Goal: Task Accomplishment & Management: Use online tool/utility

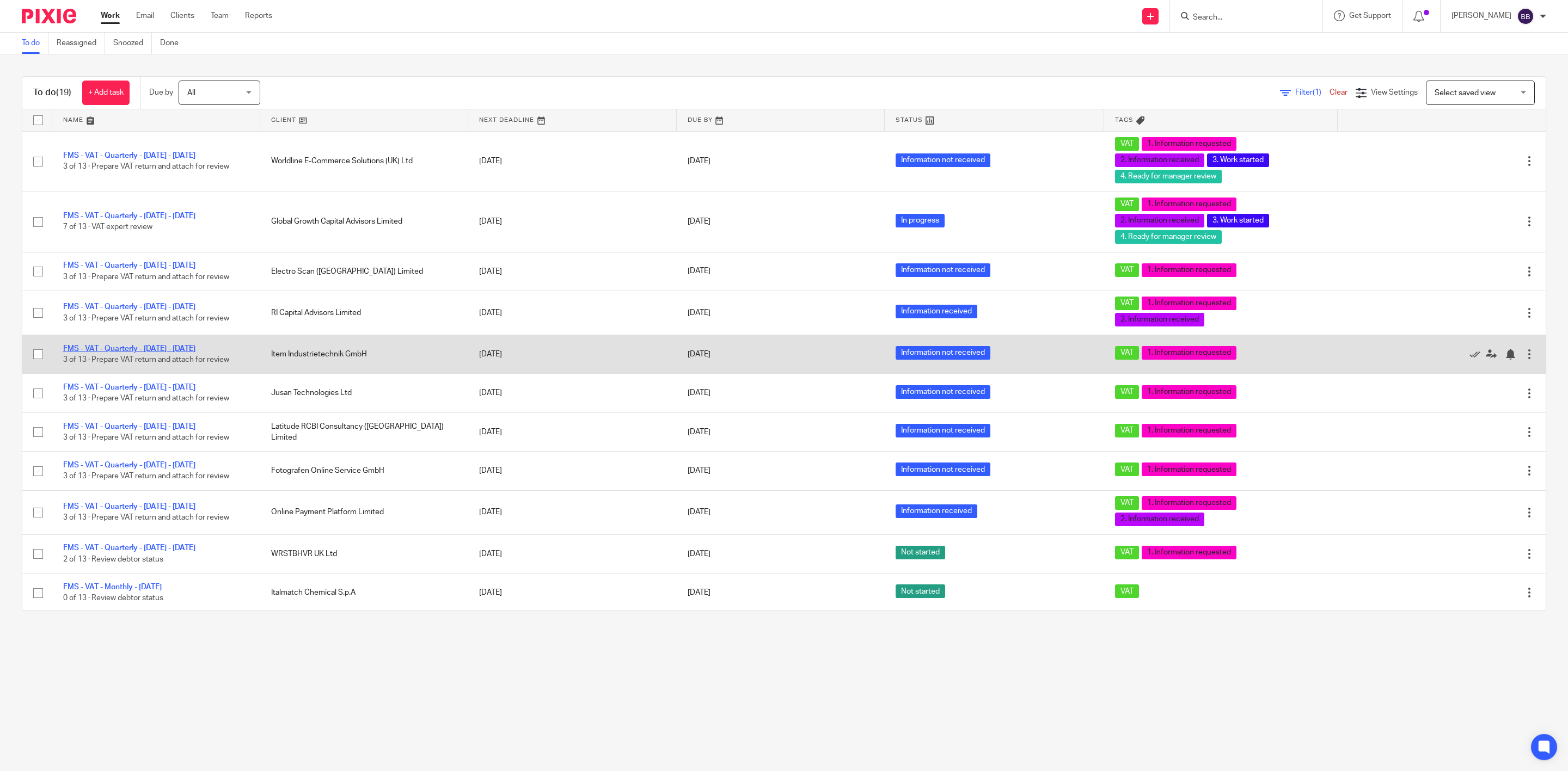
click at [180, 348] on link "FMS - VAT - Quarterly - [DATE] - [DATE]" at bounding box center [130, 348] width 132 height 8
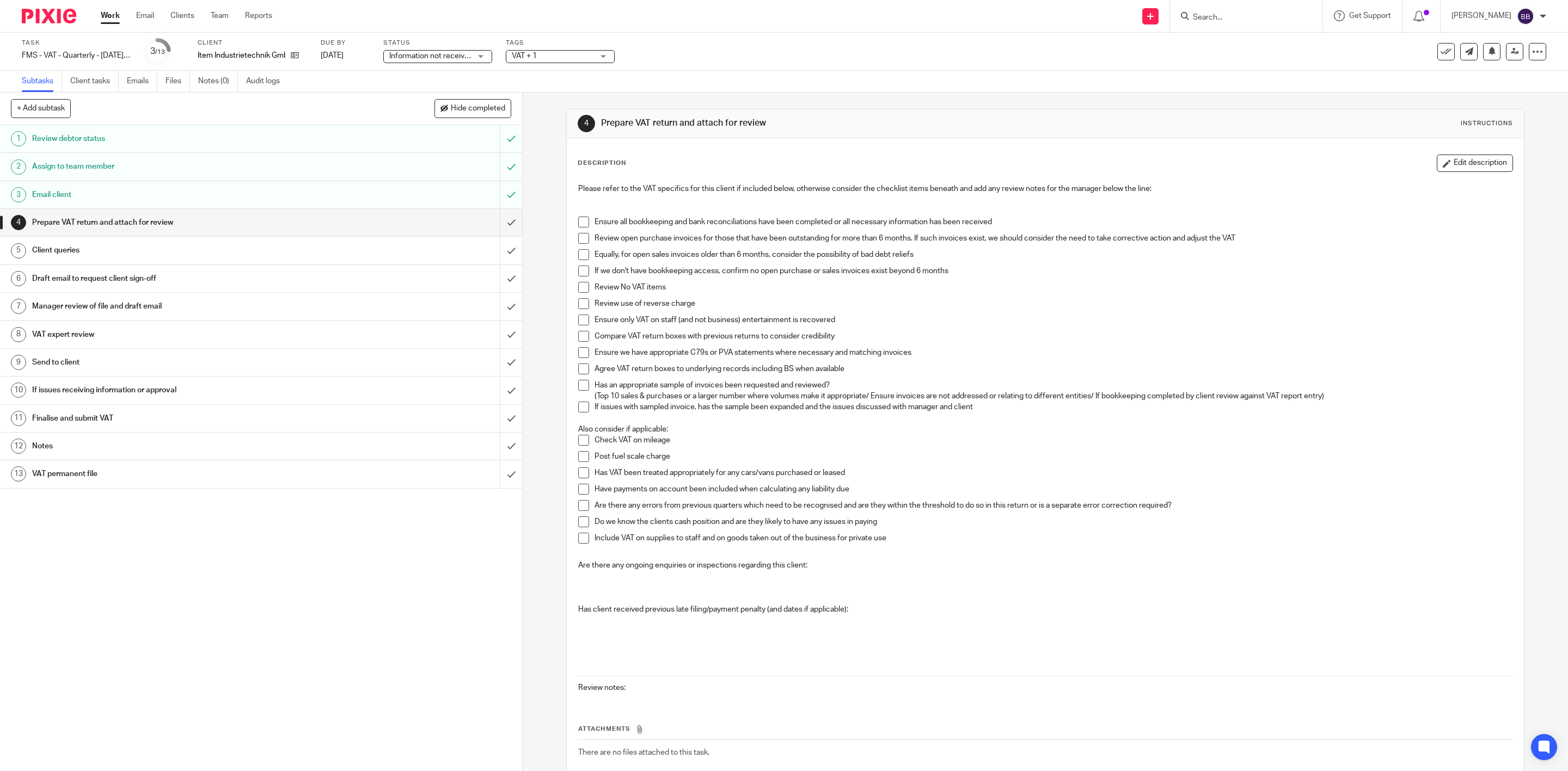
click at [1462, 152] on div "Description Edit description Please refer to the VAT specifics for this client …" at bounding box center [1044, 478] width 957 height 679
click at [1457, 166] on button "Edit description" at bounding box center [1474, 163] width 76 height 17
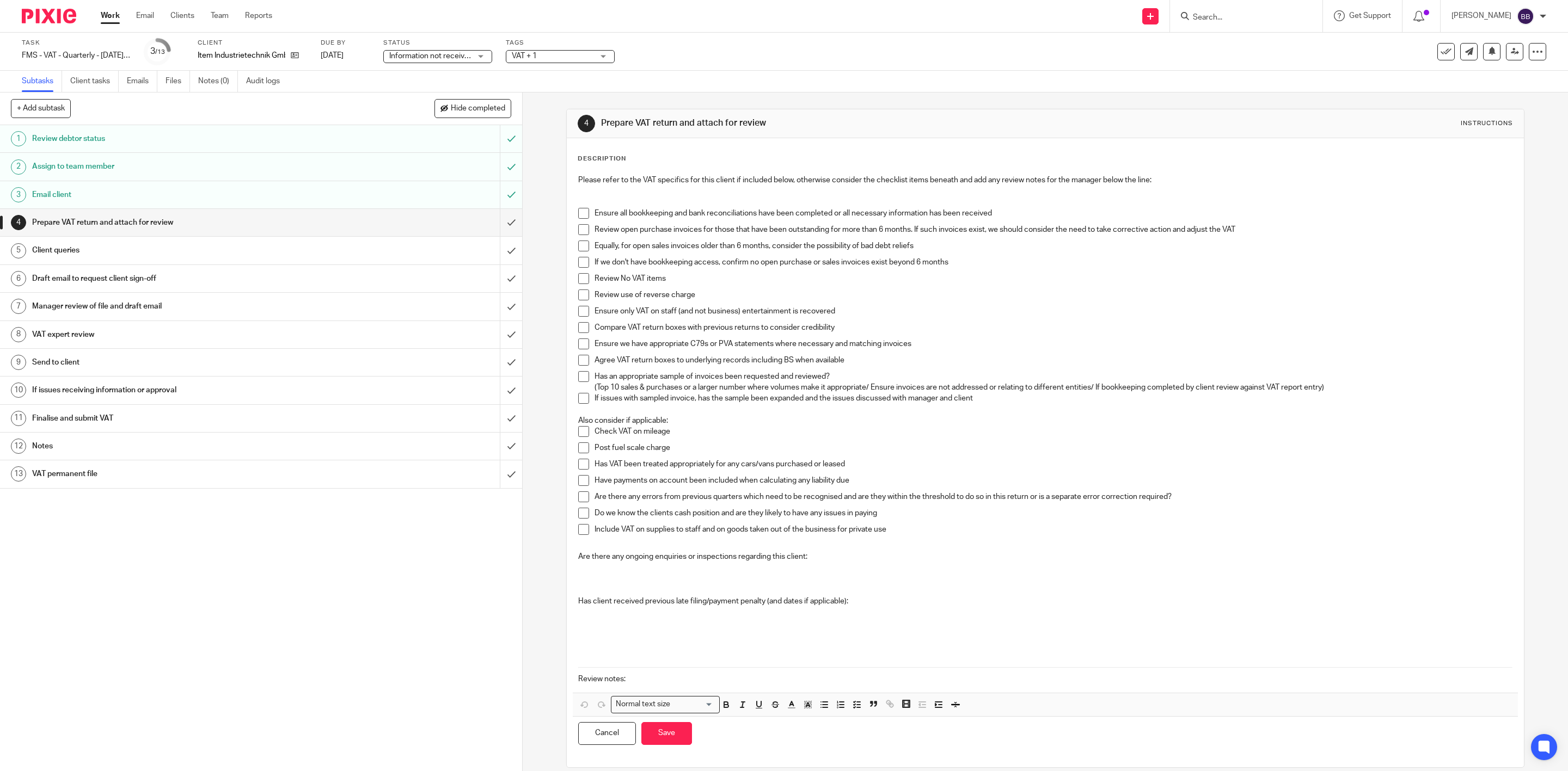
click at [897, 609] on p at bounding box center [1044, 612] width 934 height 11
click at [821, 689] on div "Please refer to the VAT specifics for this client if included below, otherwise …" at bounding box center [1045, 431] width 945 height 524
click at [669, 728] on button "Save" at bounding box center [667, 733] width 51 height 23
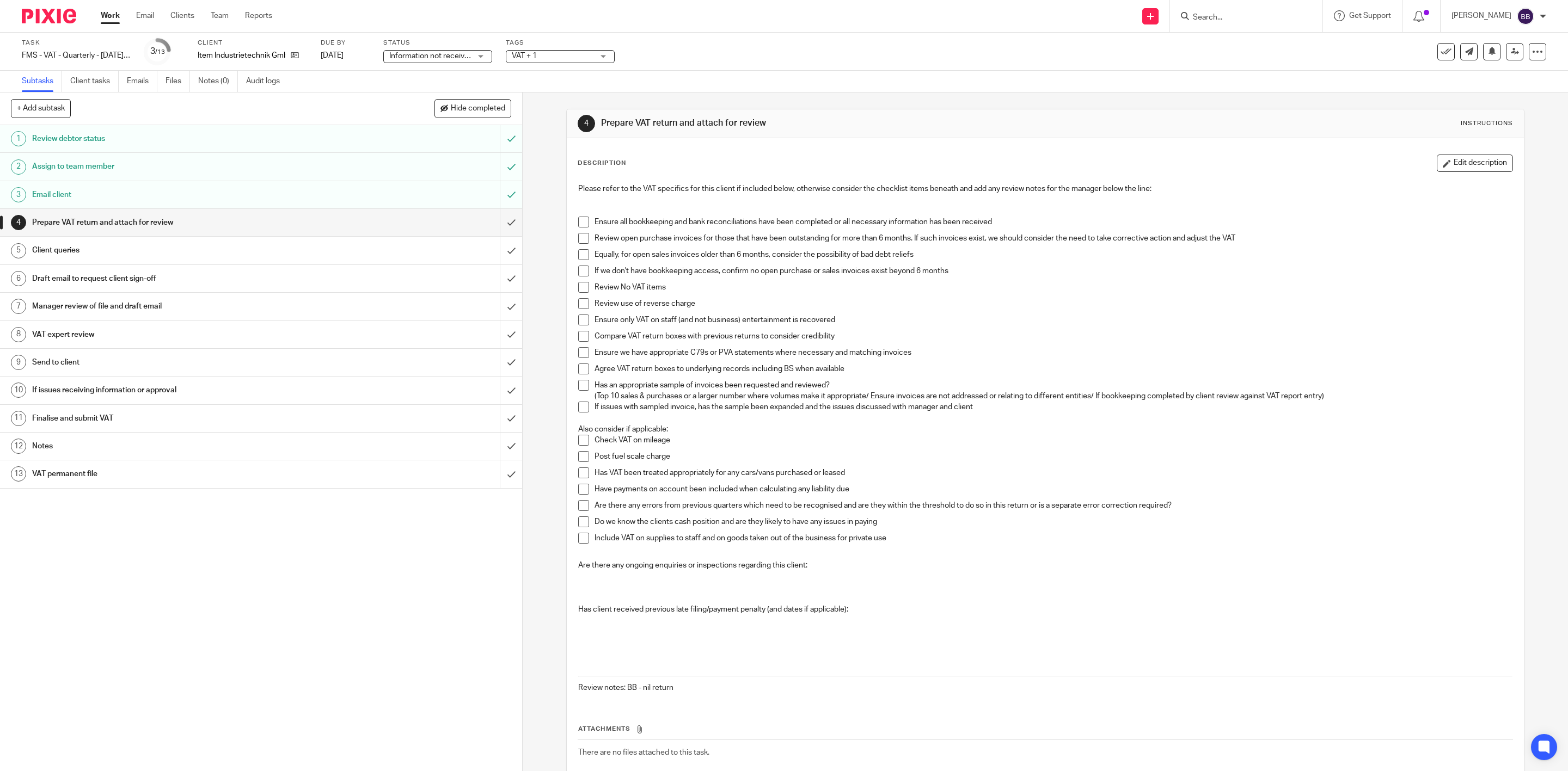
scroll to position [64, 0]
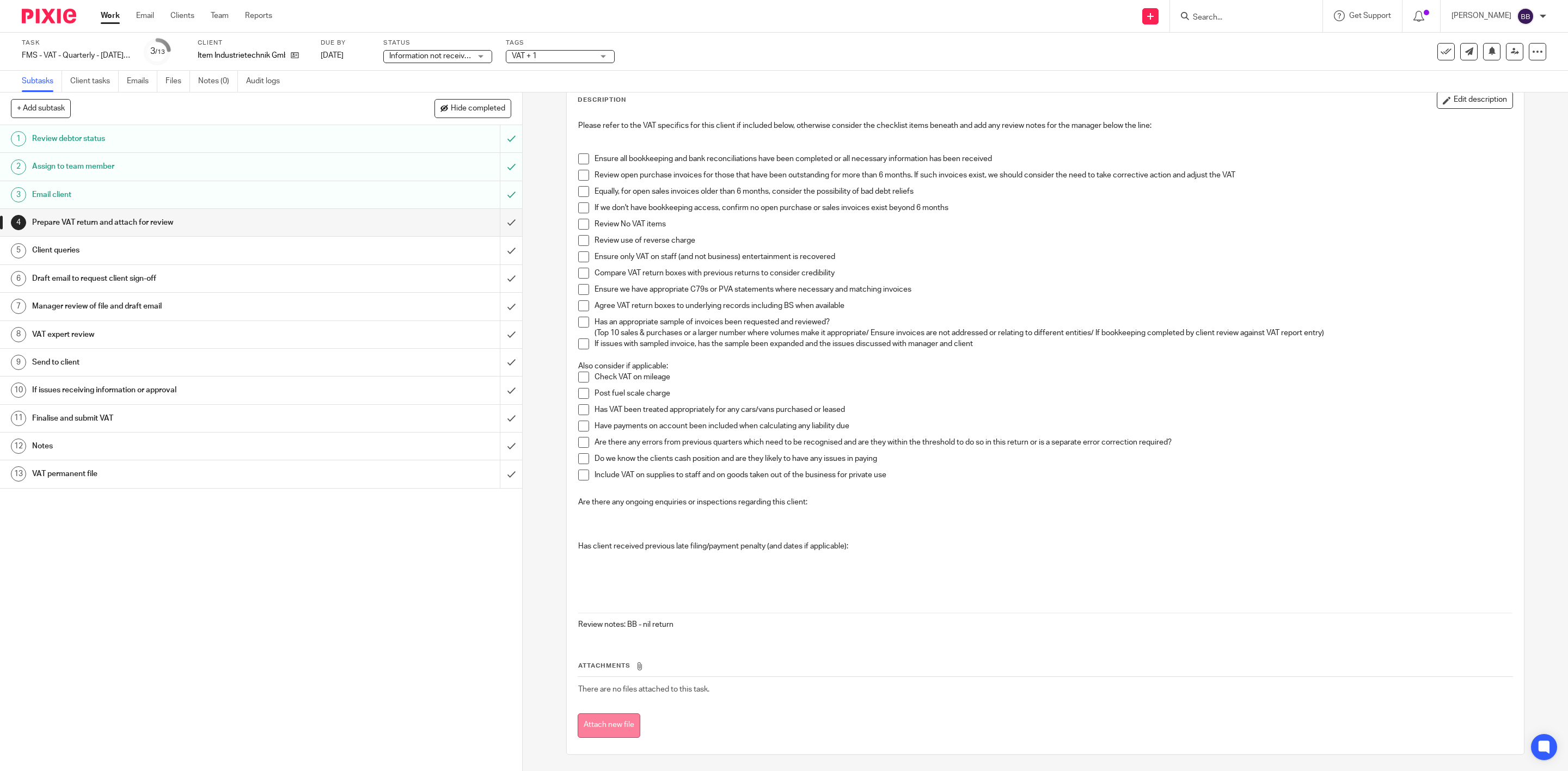
click at [595, 732] on button "Attach new file" at bounding box center [608, 725] width 63 height 24
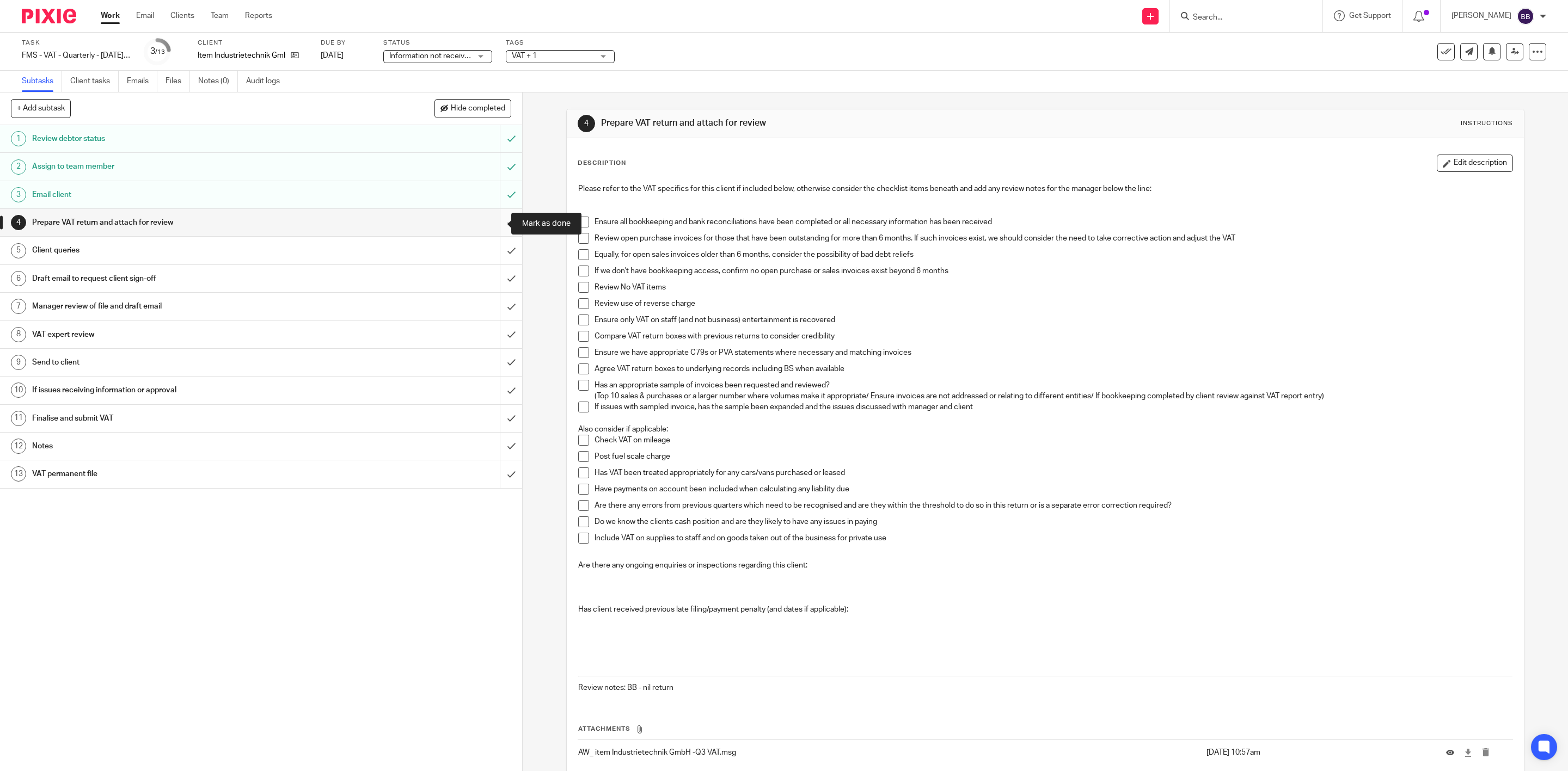
click at [494, 229] on input "submit" at bounding box center [261, 222] width 522 height 27
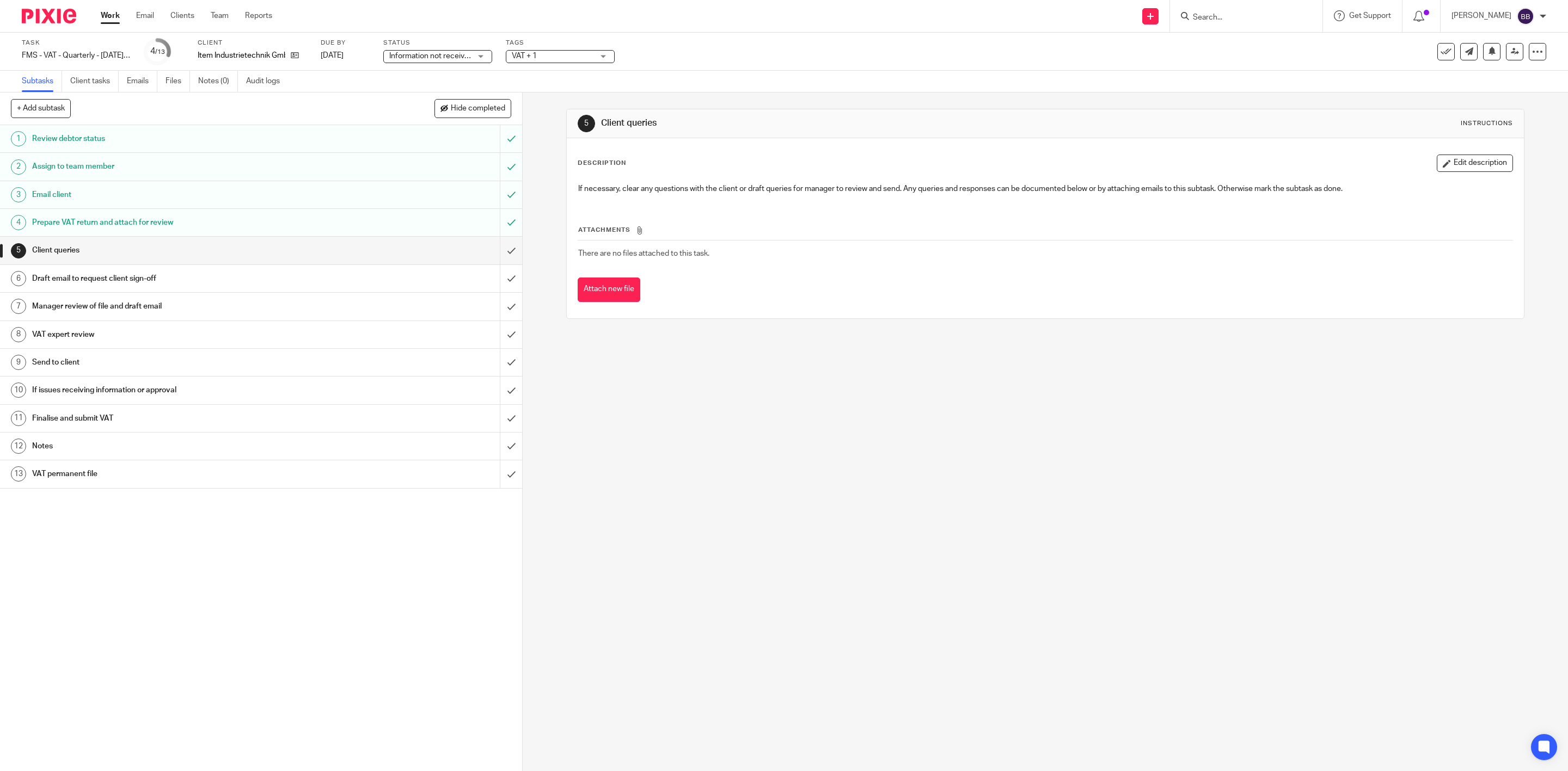
click at [492, 248] on input "submit" at bounding box center [261, 250] width 522 height 27
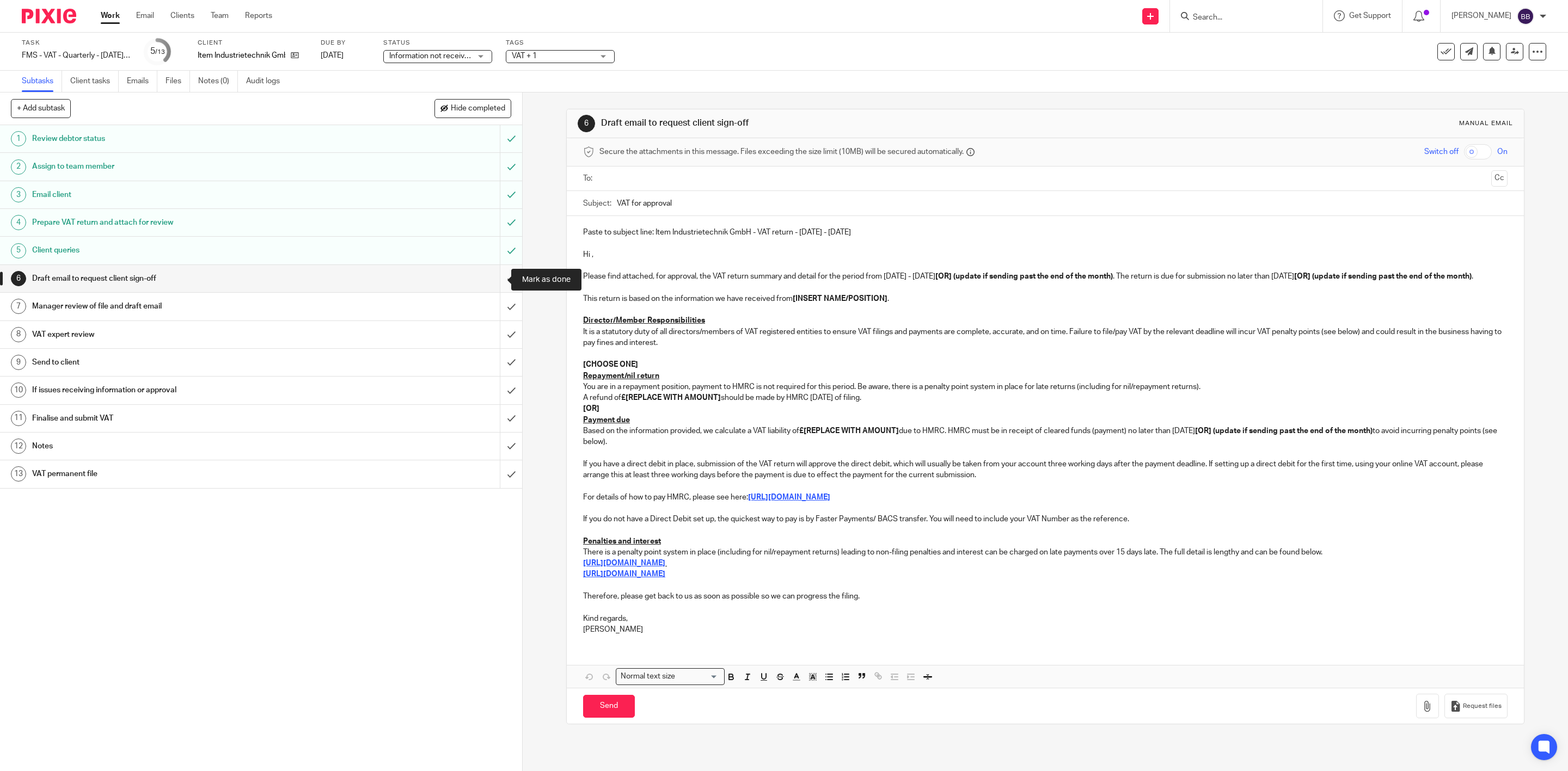
click at [500, 281] on input "submit" at bounding box center [261, 279] width 522 height 27
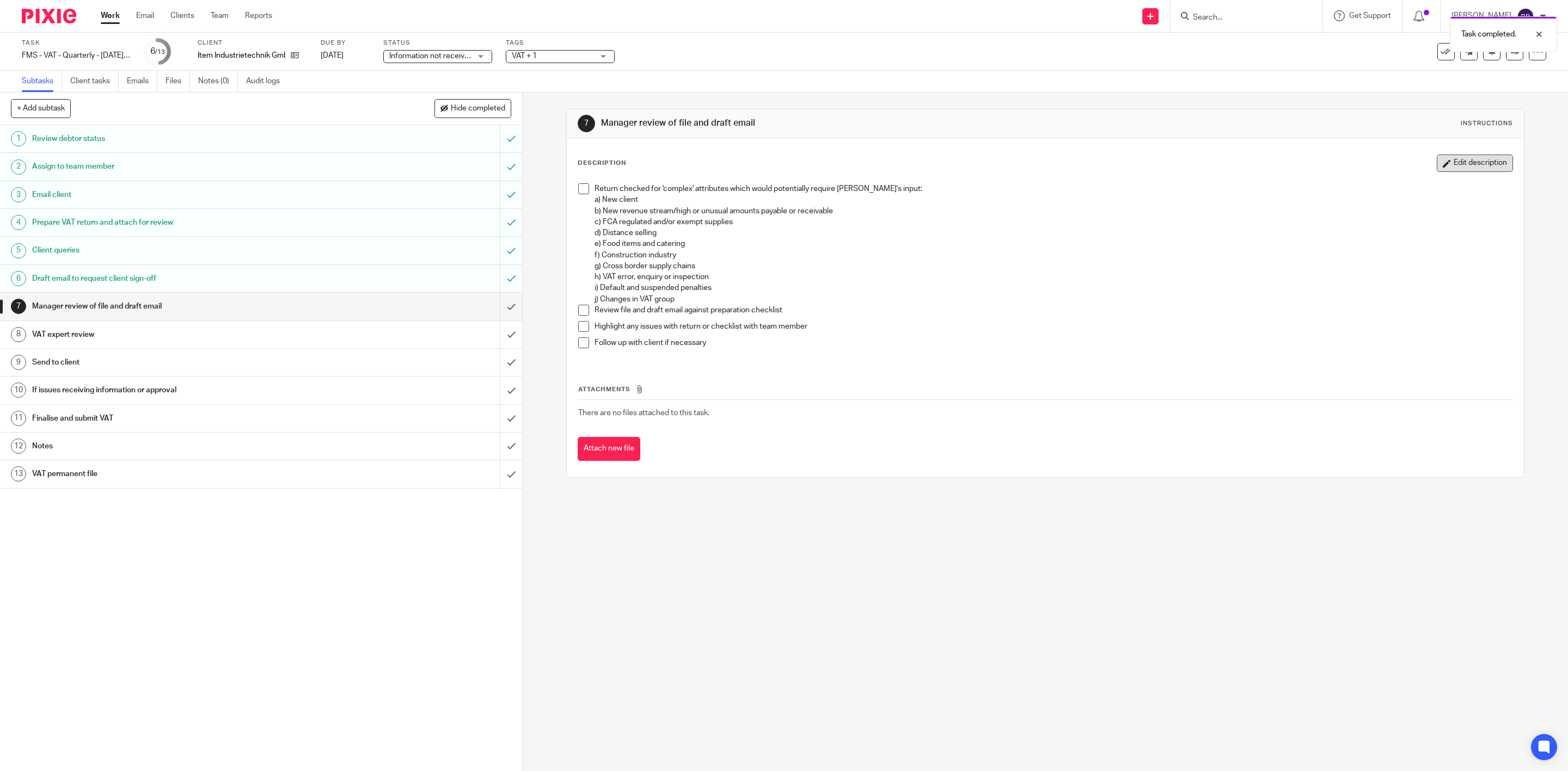
click at [1455, 157] on button "Edit description" at bounding box center [1474, 163] width 76 height 17
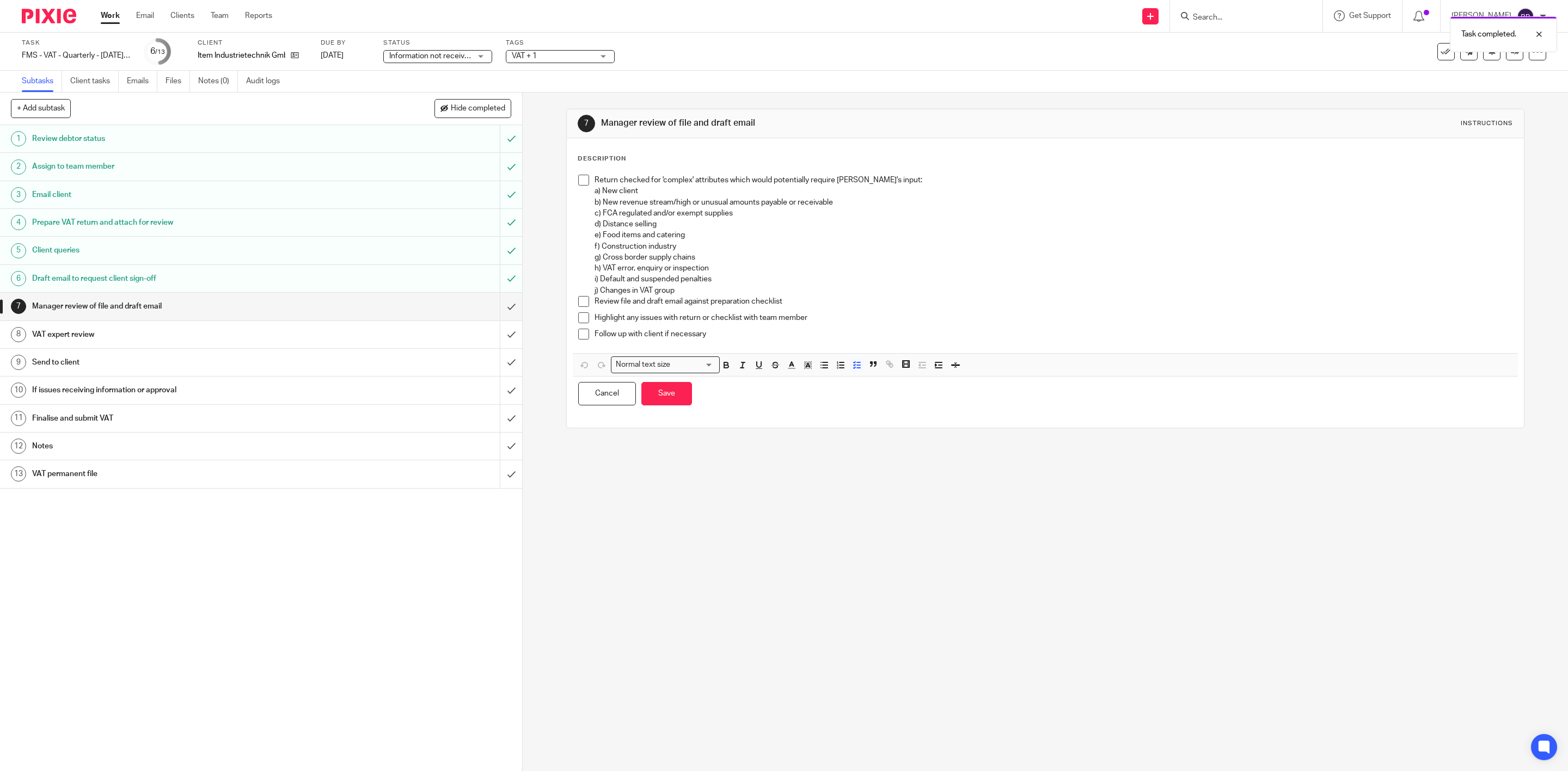
click at [846, 333] on p "Follow up with client if necessary" at bounding box center [1052, 334] width 918 height 11
click at [652, 406] on button "Save" at bounding box center [667, 405] width 51 height 23
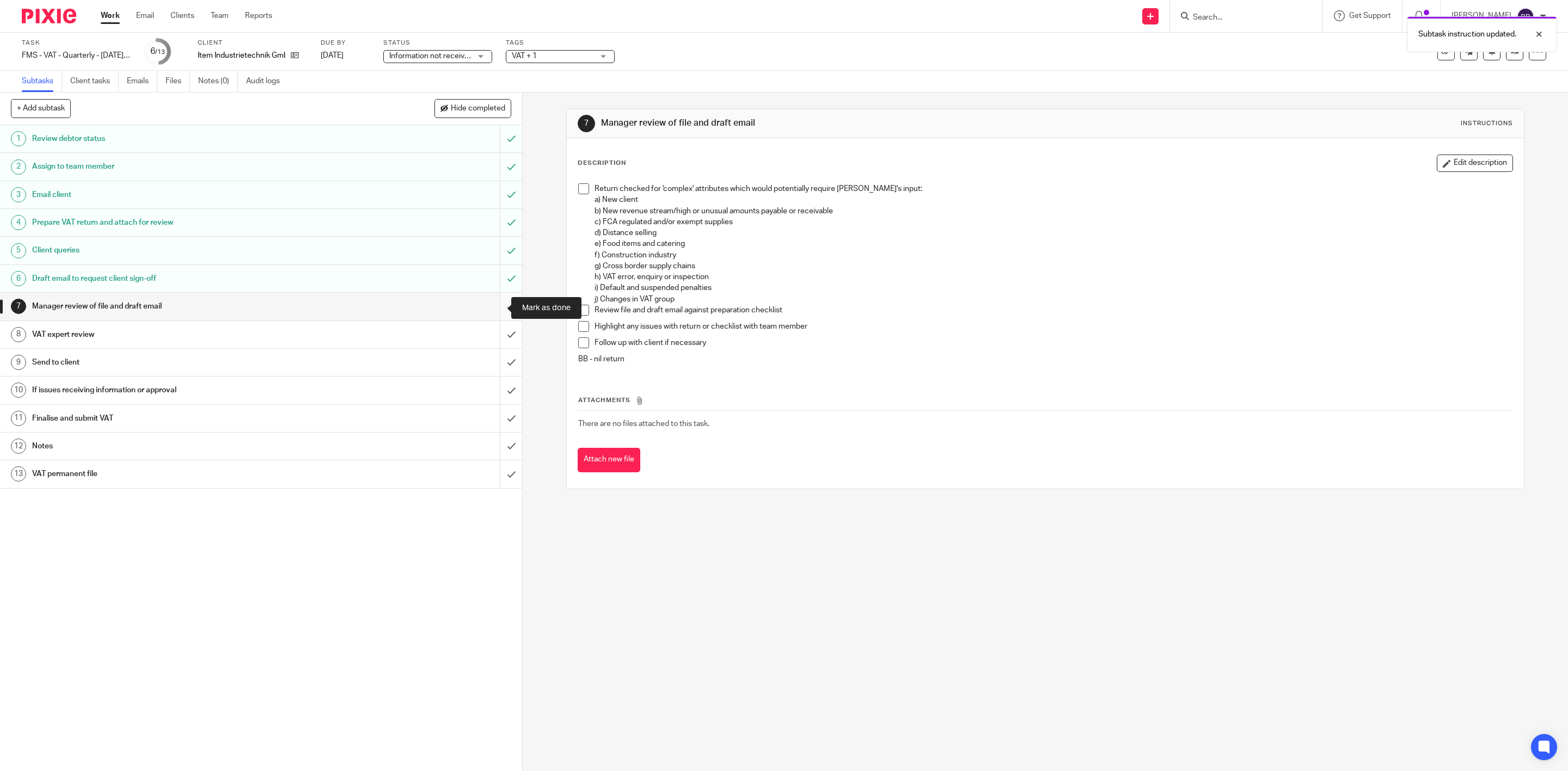
click at [495, 302] on input "submit" at bounding box center [261, 306] width 522 height 27
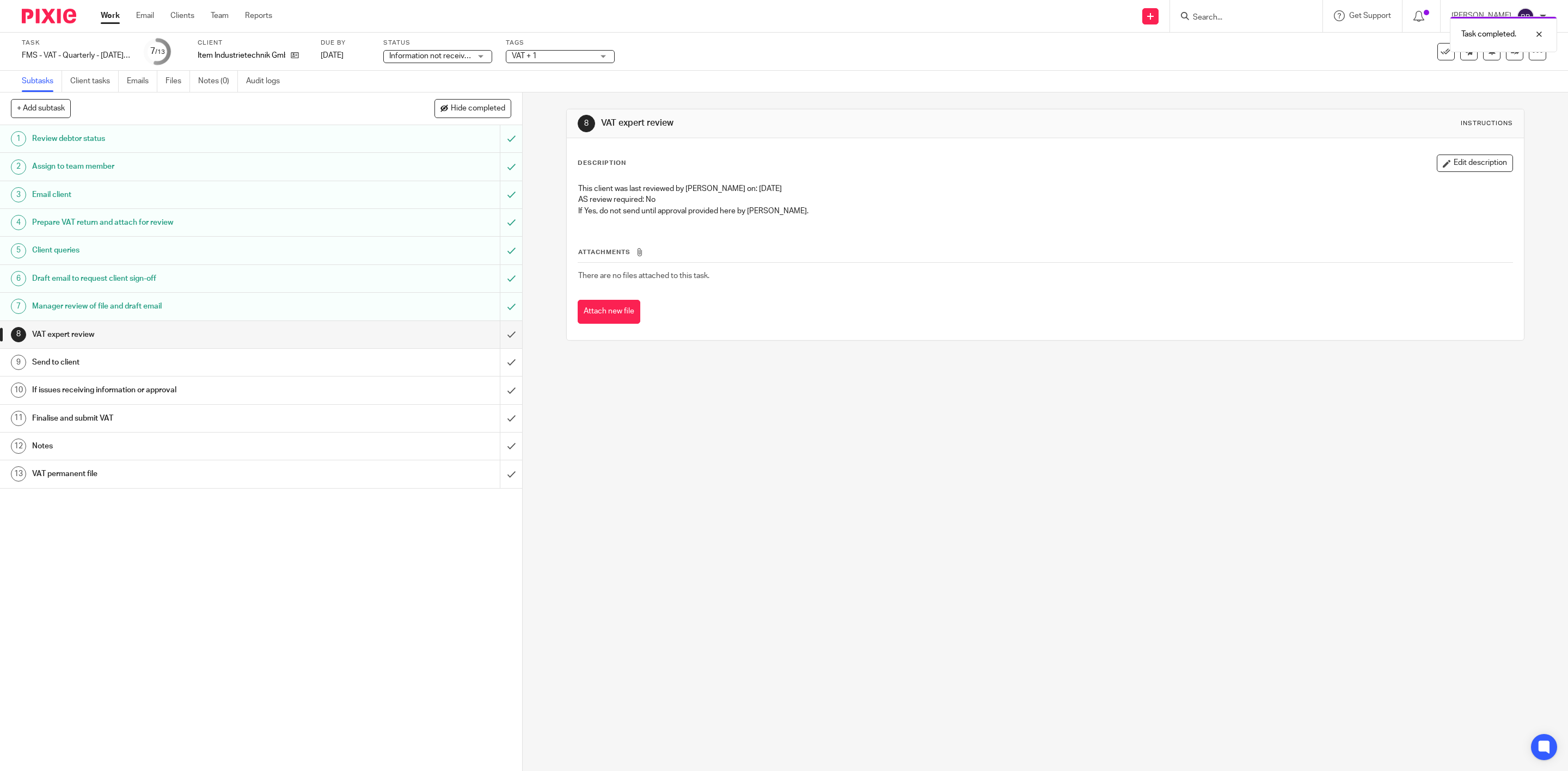
click at [497, 339] on input "submit" at bounding box center [261, 334] width 522 height 27
click at [495, 371] on input "submit" at bounding box center [261, 363] width 522 height 27
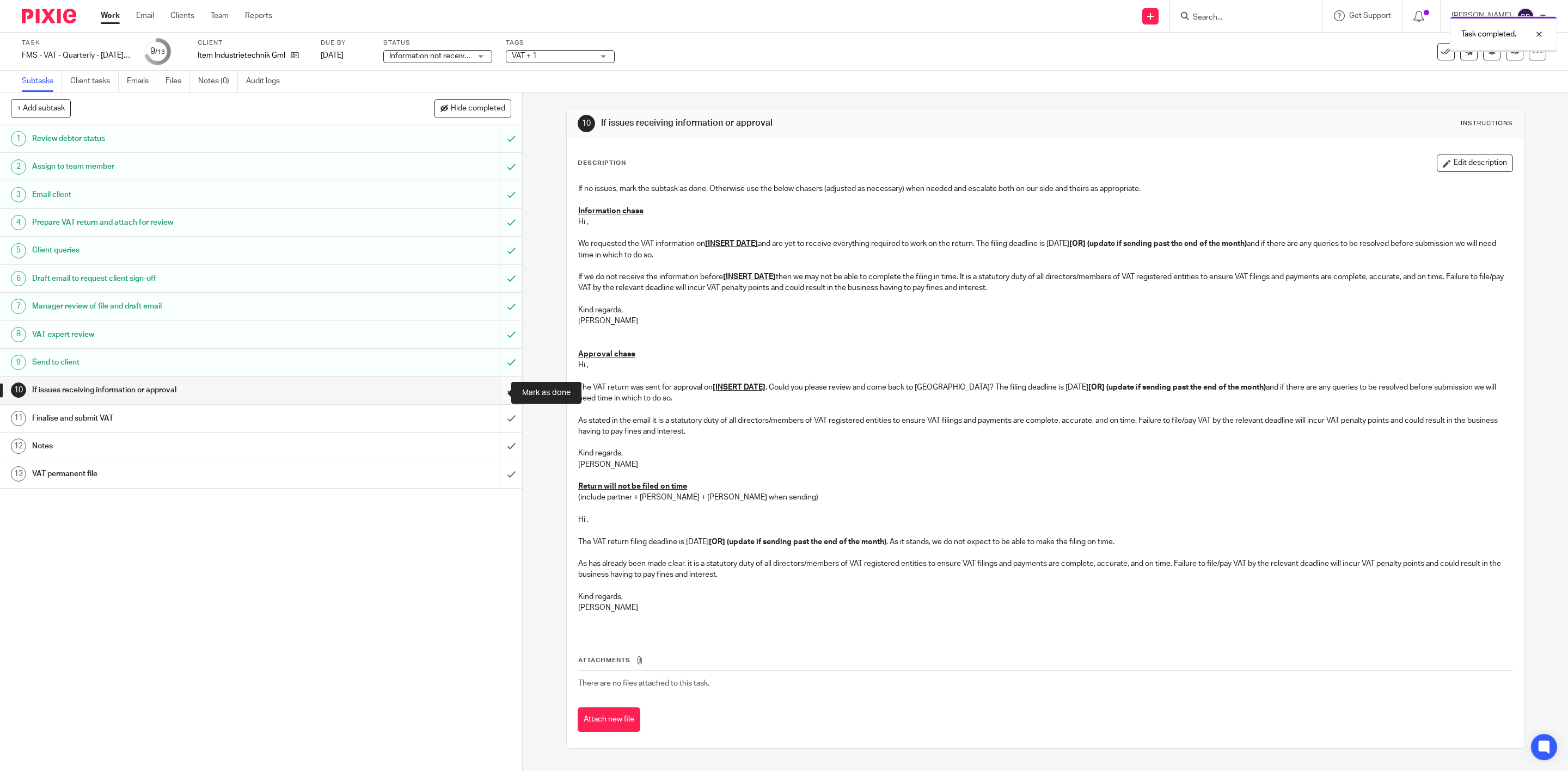
click at [493, 389] on input "submit" at bounding box center [261, 390] width 522 height 27
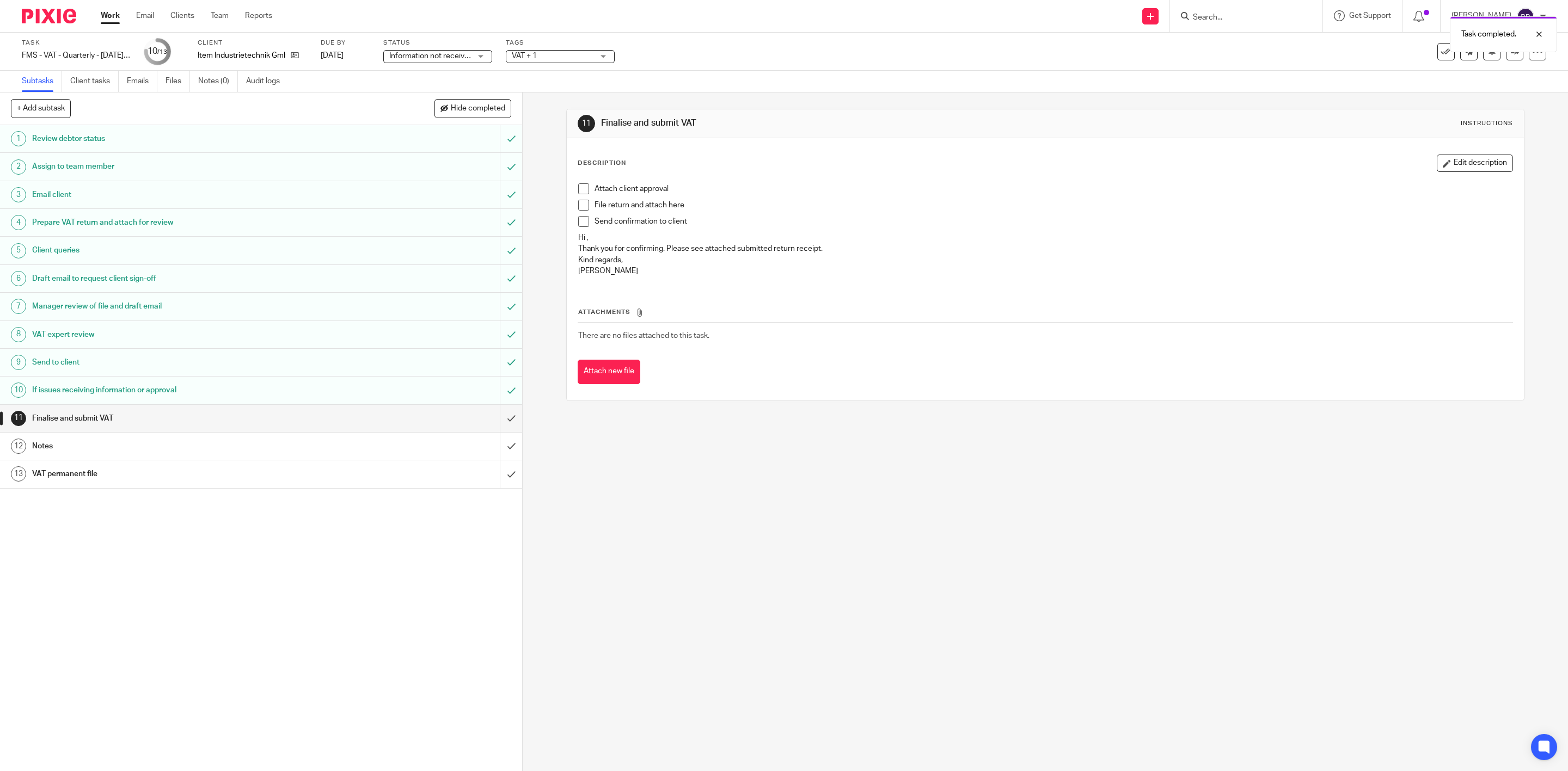
click at [585, 181] on div "Attach client approval File return and attach here Send confirmation to client …" at bounding box center [1045, 230] width 945 height 106
click at [578, 187] on span at bounding box center [583, 189] width 11 height 11
click at [578, 204] on span at bounding box center [583, 205] width 11 height 11
click at [578, 221] on span at bounding box center [583, 222] width 11 height 11
click at [590, 373] on button "Attach new file" at bounding box center [608, 372] width 63 height 24
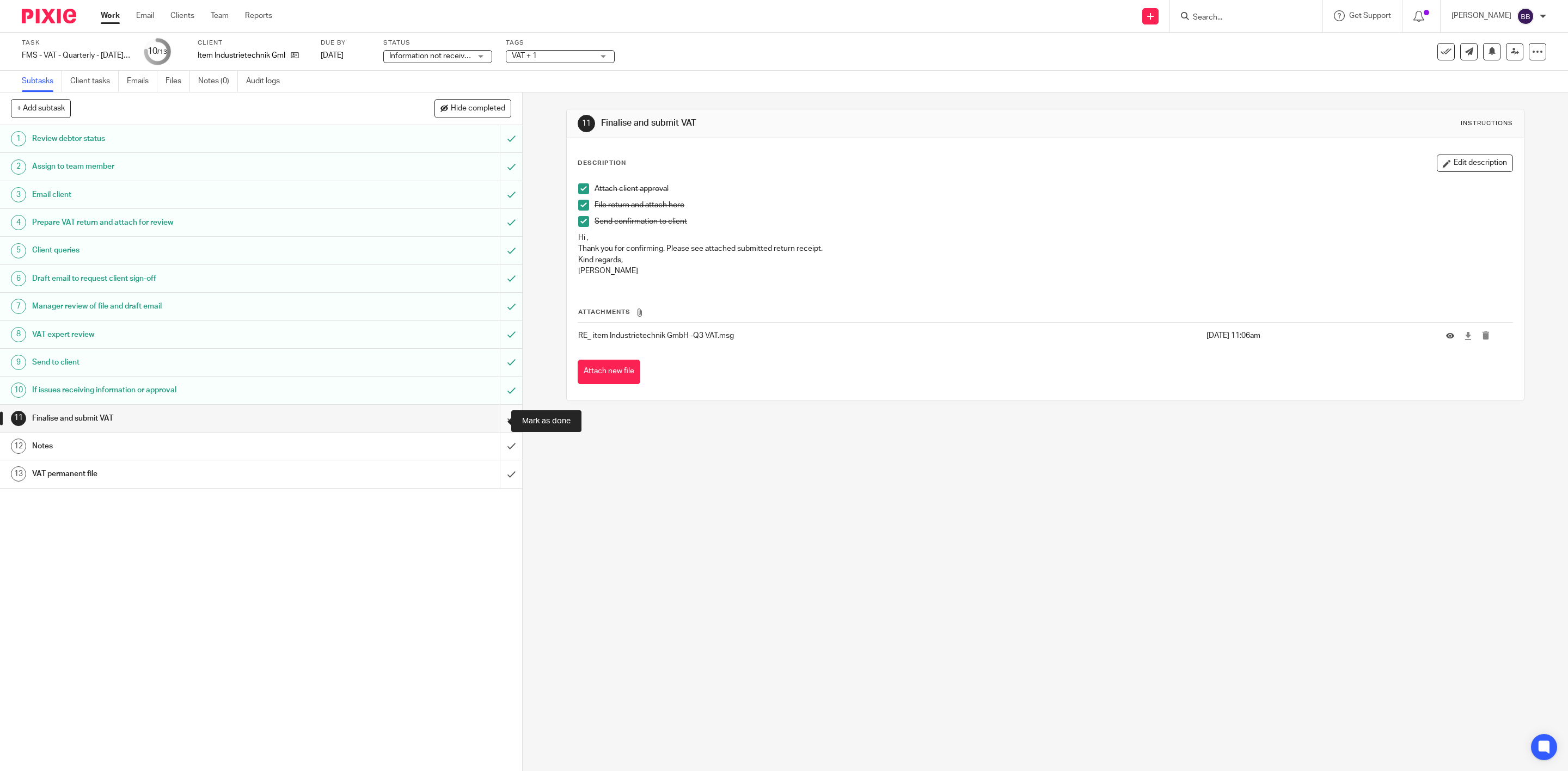
click at [494, 415] on input "submit" at bounding box center [261, 418] width 522 height 27
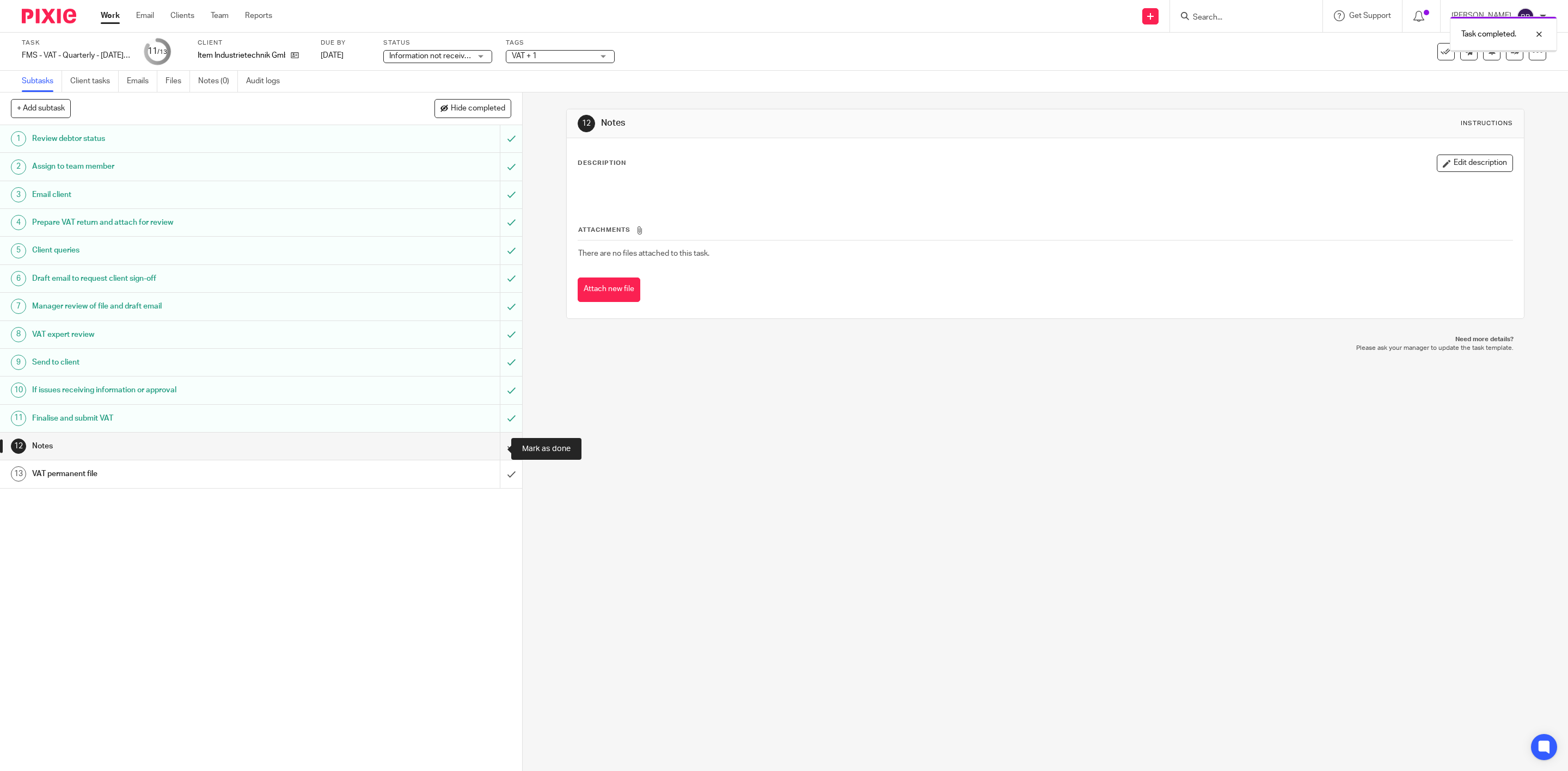
click at [492, 457] on input "submit" at bounding box center [261, 446] width 522 height 27
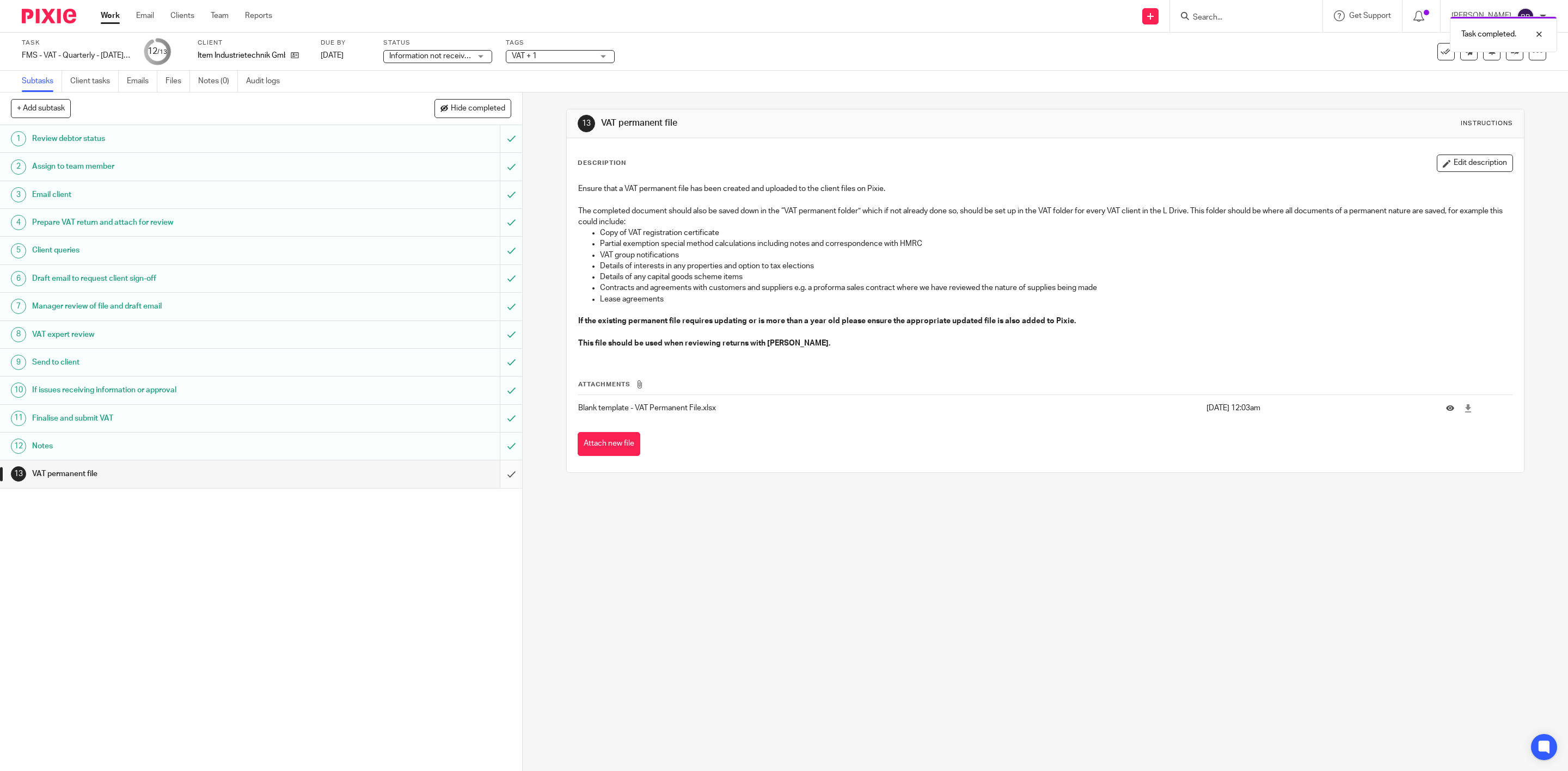
click at [490, 477] on input "submit" at bounding box center [261, 473] width 522 height 27
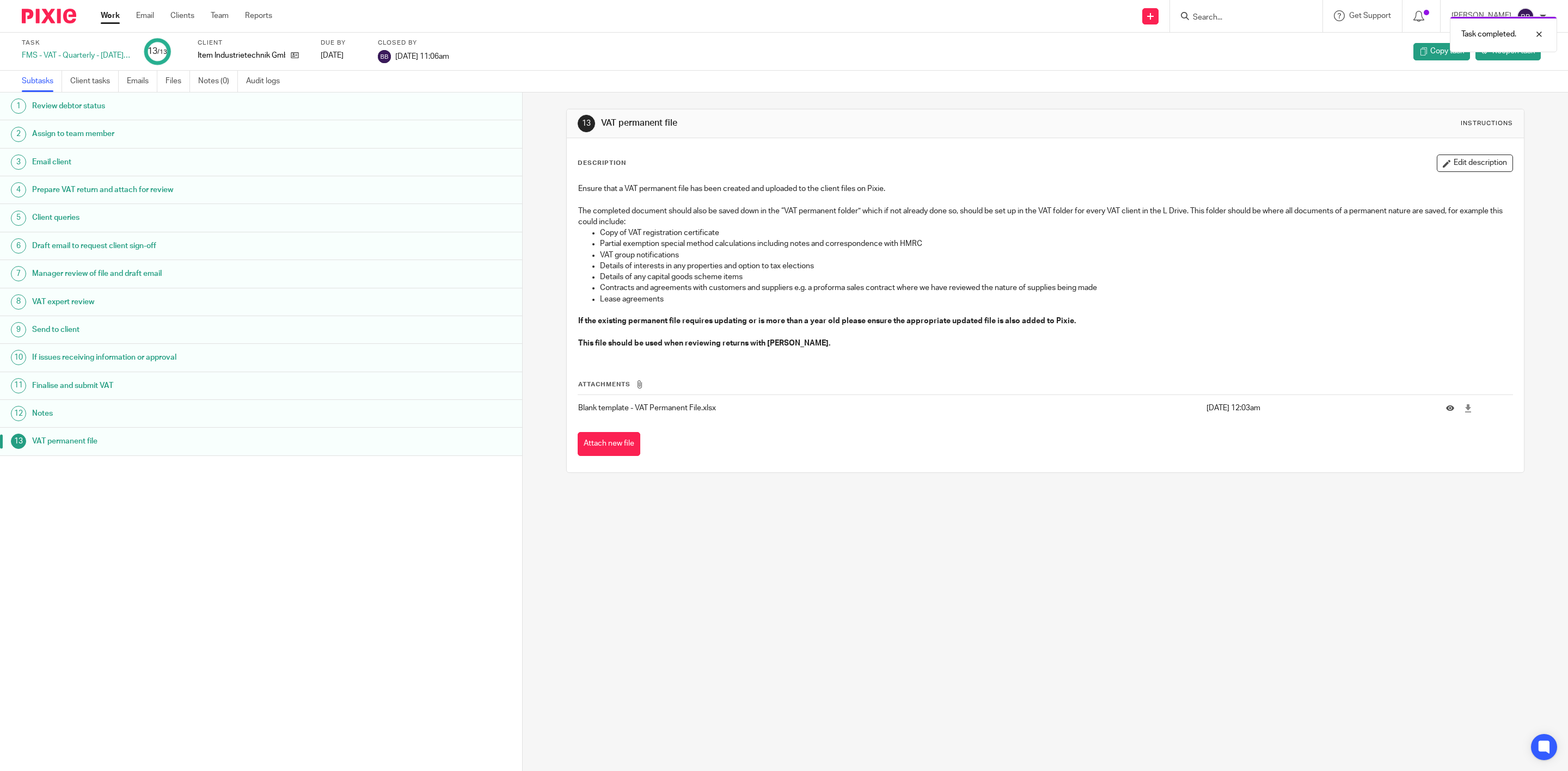
click at [46, 12] on img at bounding box center [48, 16] width 55 height 14
